Goal: Task Accomplishment & Management: Complete application form

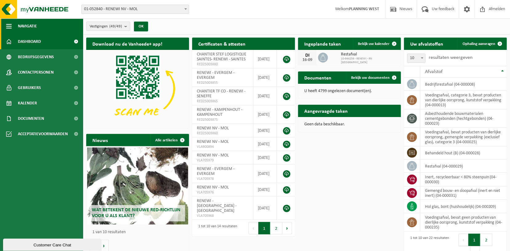
drag, startPoint x: 0, startPoint y: 0, endPoint x: 68, endPoint y: 21, distance: 71.4
click at [466, 43] on span "Ophaling aanvragen" at bounding box center [479, 44] width 33 height 4
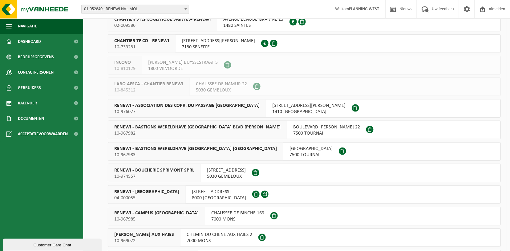
scroll to position [285, 0]
click at [146, 190] on span "RENEWI - BRUGGE" at bounding box center [146, 191] width 65 height 6
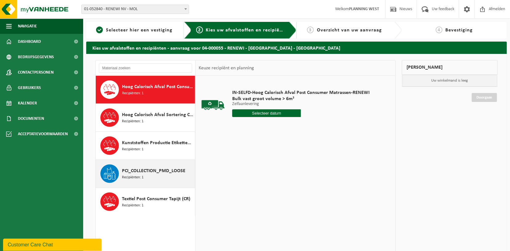
click at [121, 167] on div "PCI_COLLECTION_PMD_LOOSE Recipiënten: 1" at bounding box center [145, 174] width 99 height 28
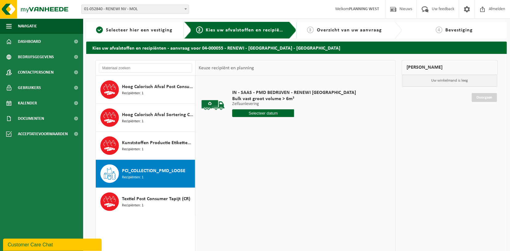
click at [261, 111] on input "text" at bounding box center [263, 113] width 62 height 8
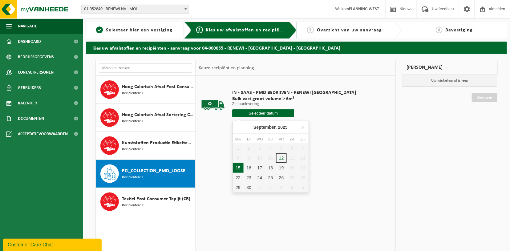
click at [240, 169] on div "15" at bounding box center [238, 168] width 11 height 10
type input "Van 2025-09-15"
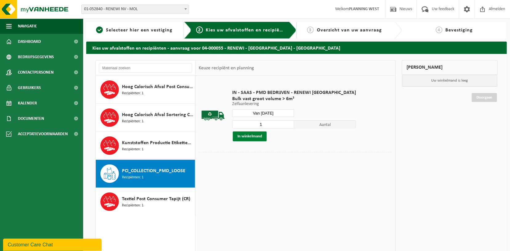
click at [259, 136] on button "In winkelmand" at bounding box center [250, 136] width 34 height 10
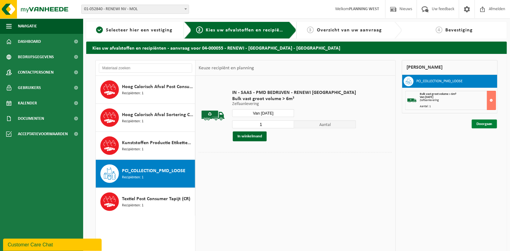
click at [490, 123] on link "Doorgaan" at bounding box center [484, 123] width 25 height 9
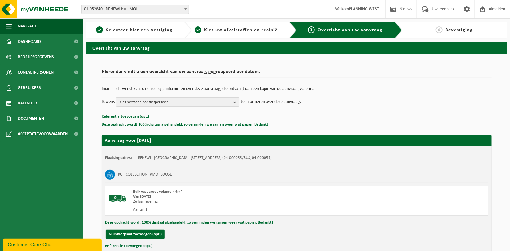
click at [209, 100] on span "Kies bestaand contactpersoon" at bounding box center [174, 102] width 111 height 9
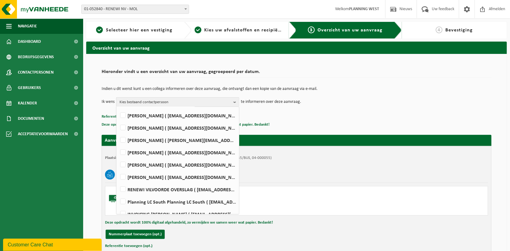
scroll to position [71, 0]
click at [141, 139] on label "NATHALIE CABEKE ( nathalie.cabeke@renewi.com )" at bounding box center [177, 139] width 117 height 9
click at [118, 132] on input "NATHALIE CABEKE ( nathalie.cabeke@renewi.com )" at bounding box center [118, 131] width 0 height 0
checkbox input "true"
click at [130, 236] on button "Nummerplaat toevoegen (opt.)" at bounding box center [135, 234] width 59 height 9
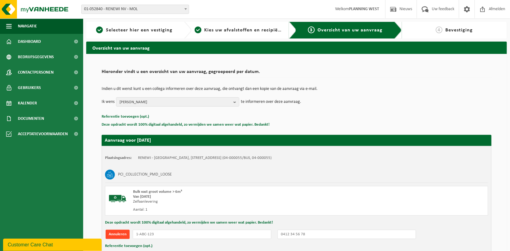
click at [112, 233] on button "Annuleren" at bounding box center [118, 234] width 24 height 9
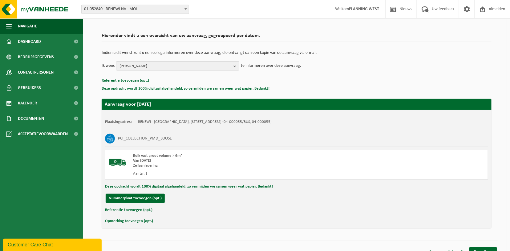
scroll to position [44, 0]
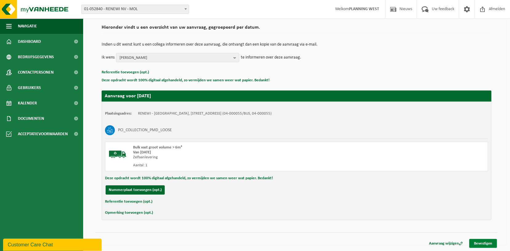
click at [487, 244] on link "Bevestigen" at bounding box center [483, 243] width 28 height 9
